Goal: Transaction & Acquisition: Purchase product/service

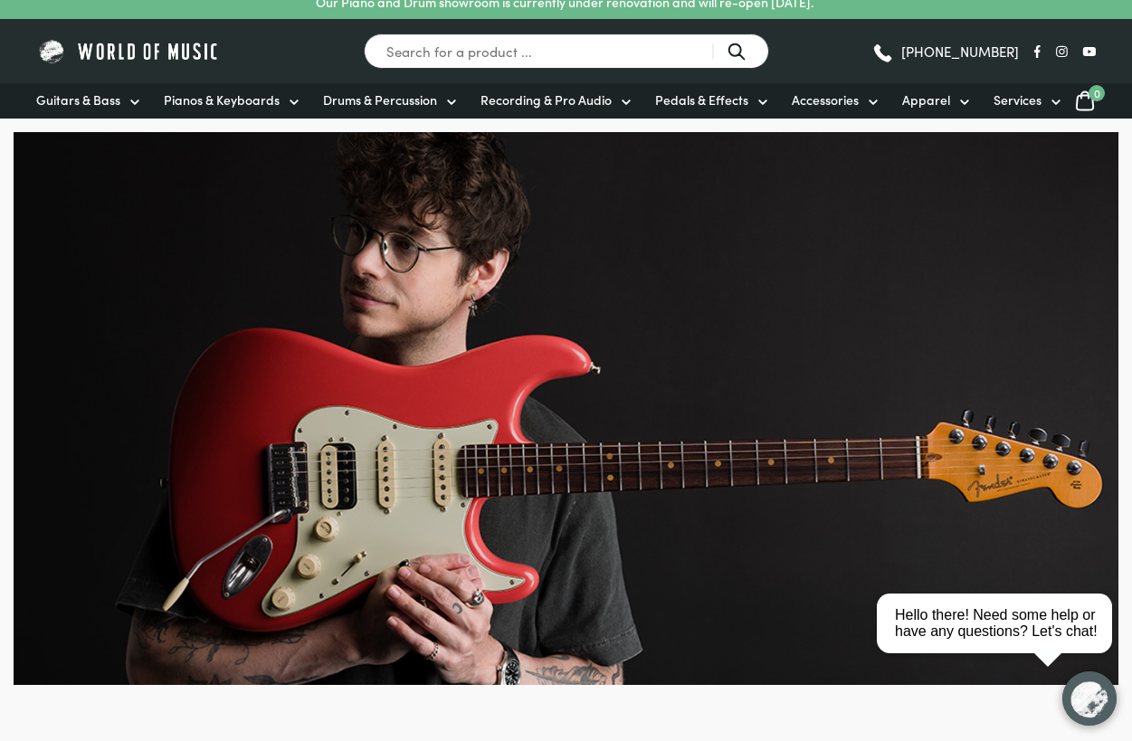
click at [128, 97] on icon at bounding box center [135, 102] width 14 height 14
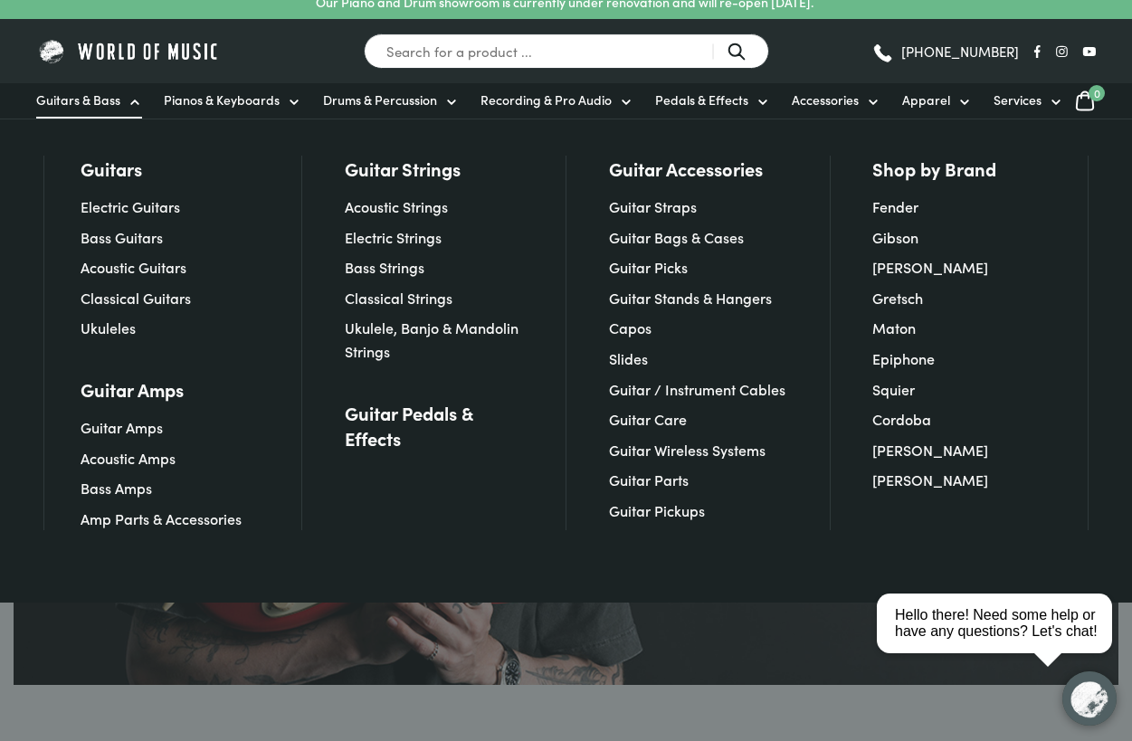
click at [107, 270] on link "Acoustic Guitars" at bounding box center [134, 267] width 106 height 20
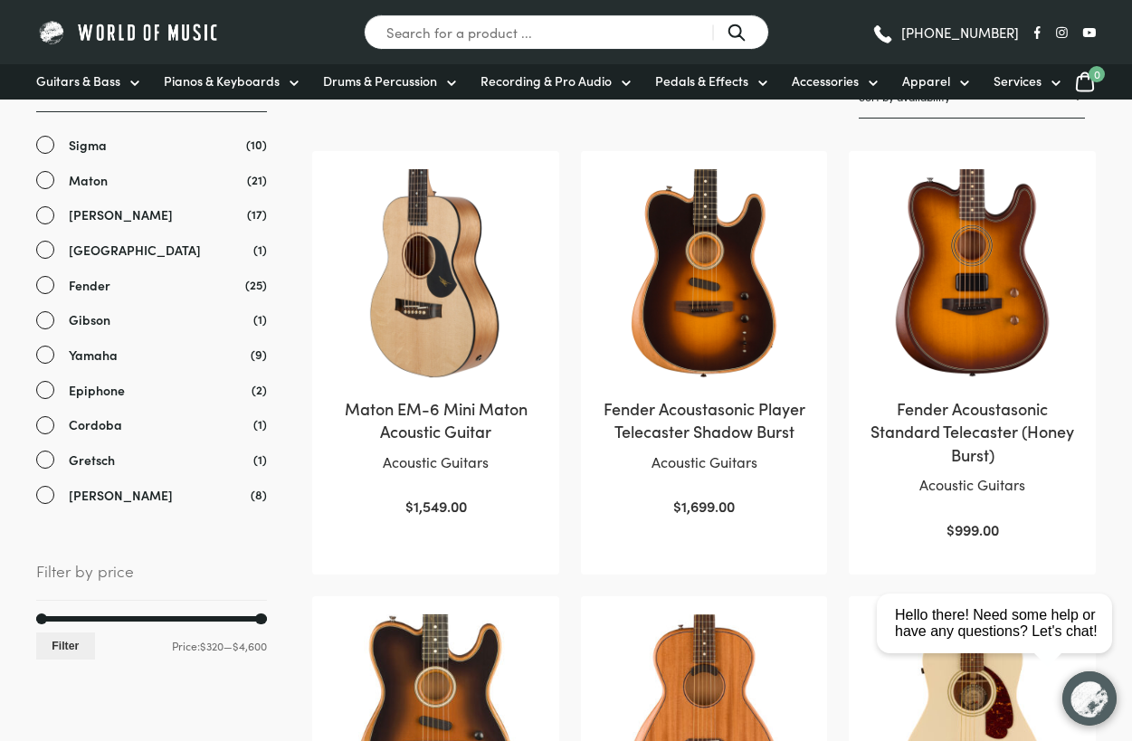
scroll to position [339, 0]
click at [52, 650] on button "Filter" at bounding box center [65, 645] width 59 height 26
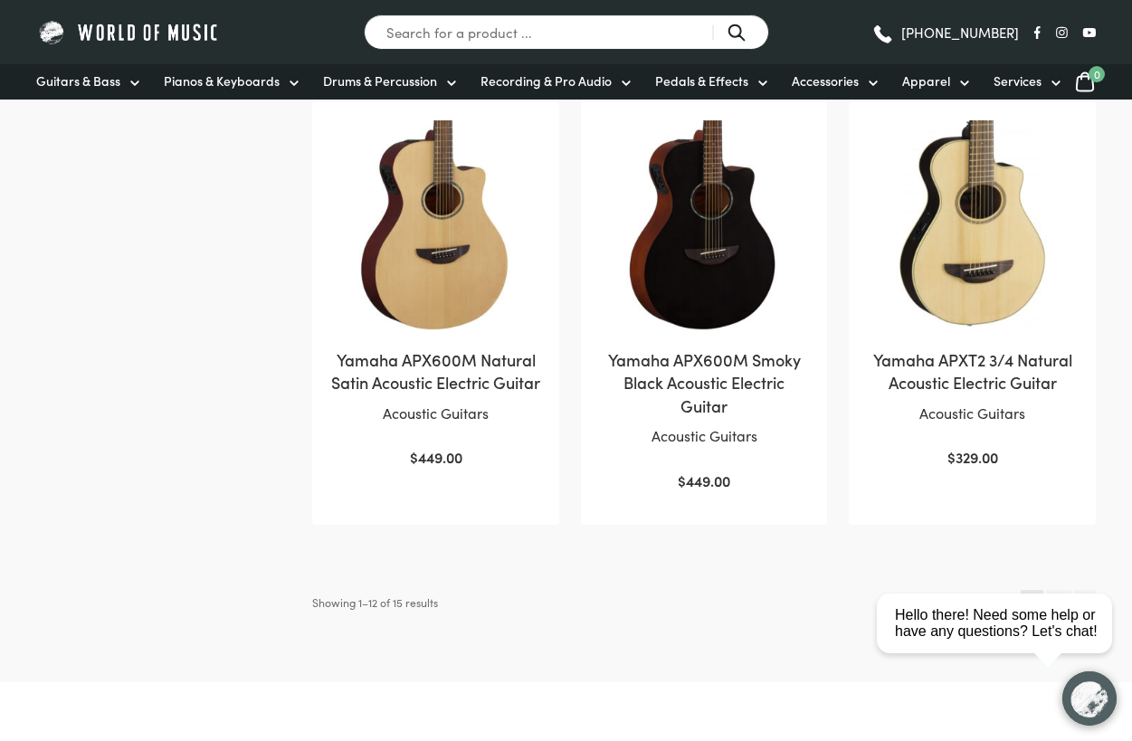
scroll to position [1727, 0]
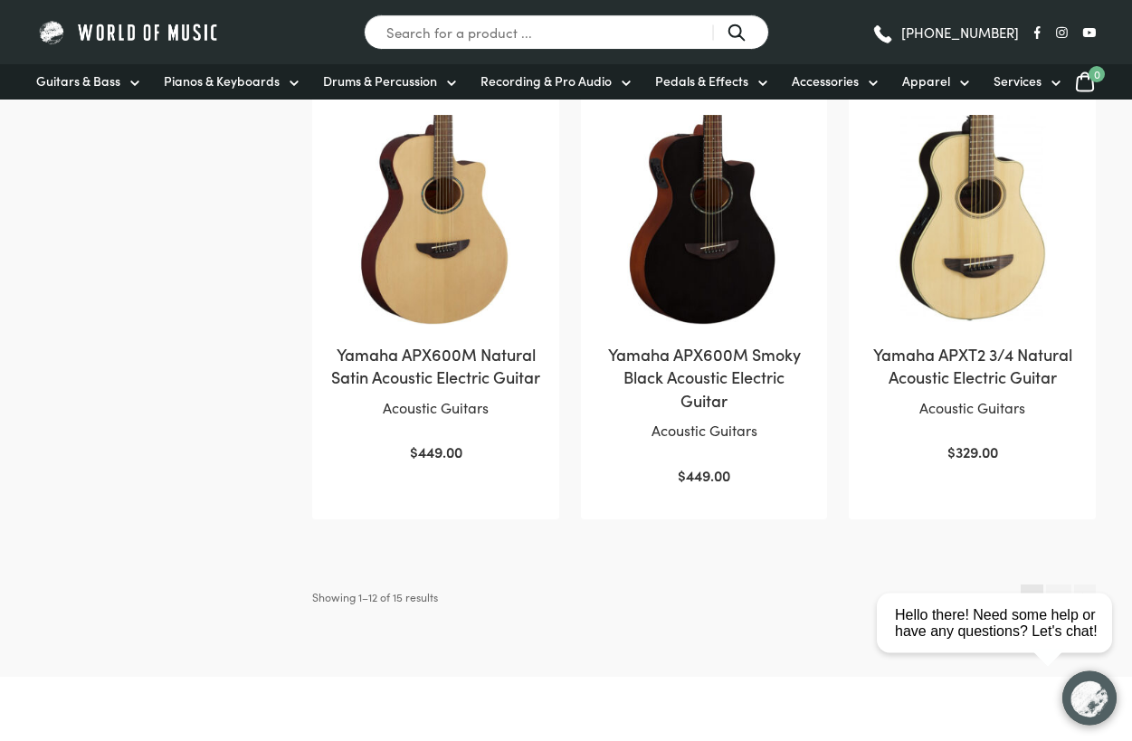
click at [1058, 586] on link "2" at bounding box center [1058, 597] width 24 height 25
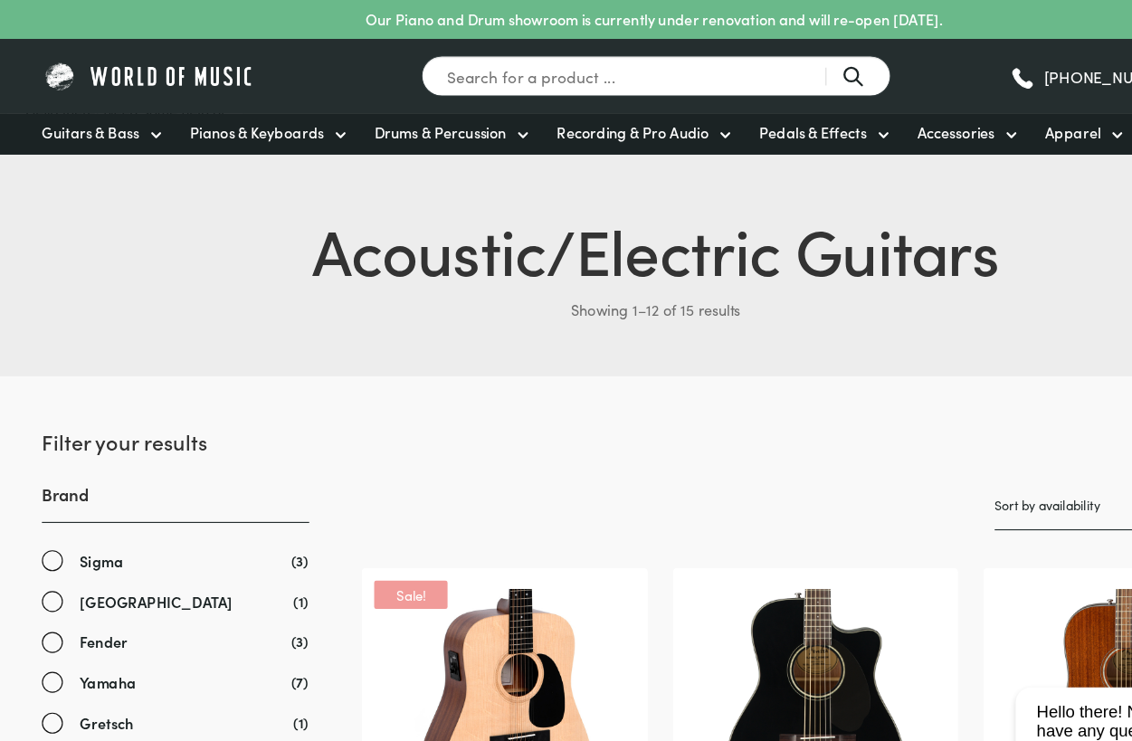
scroll to position [14, 0]
